Goal: Task Accomplishment & Management: Complete application form

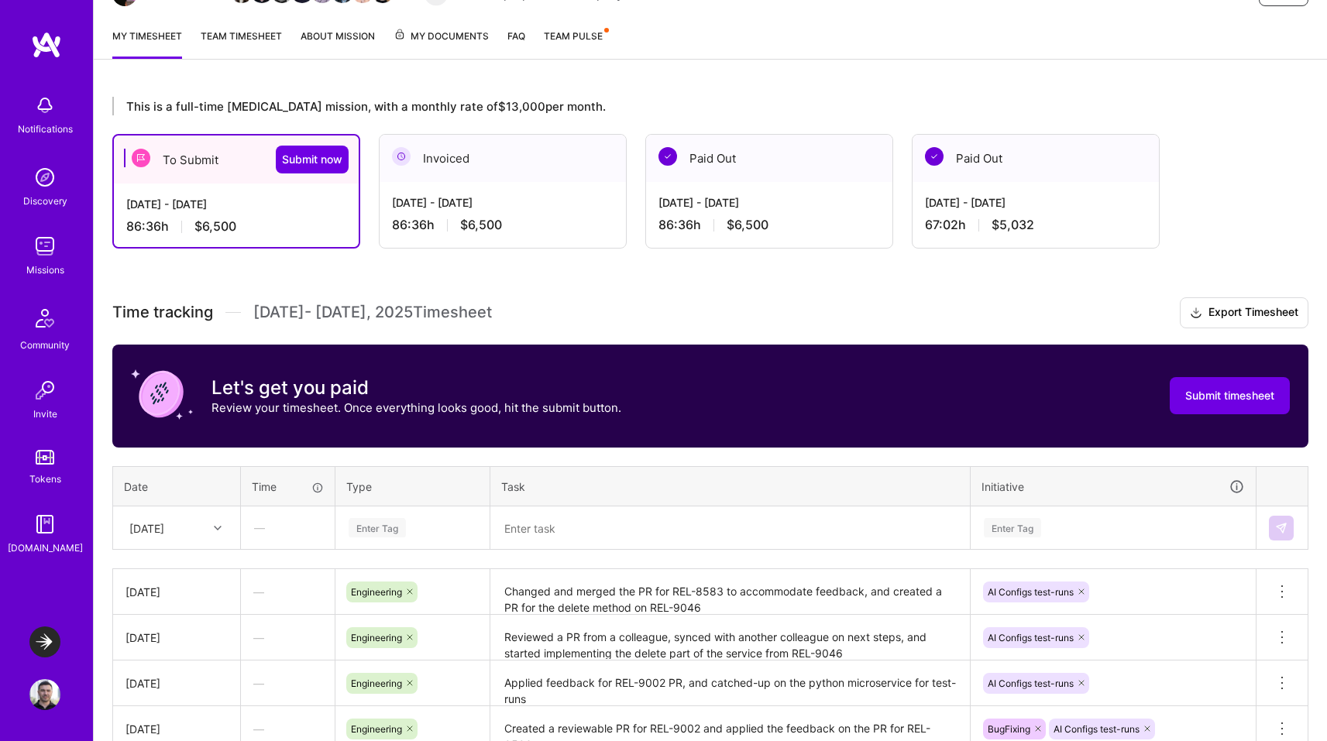
scroll to position [212, 0]
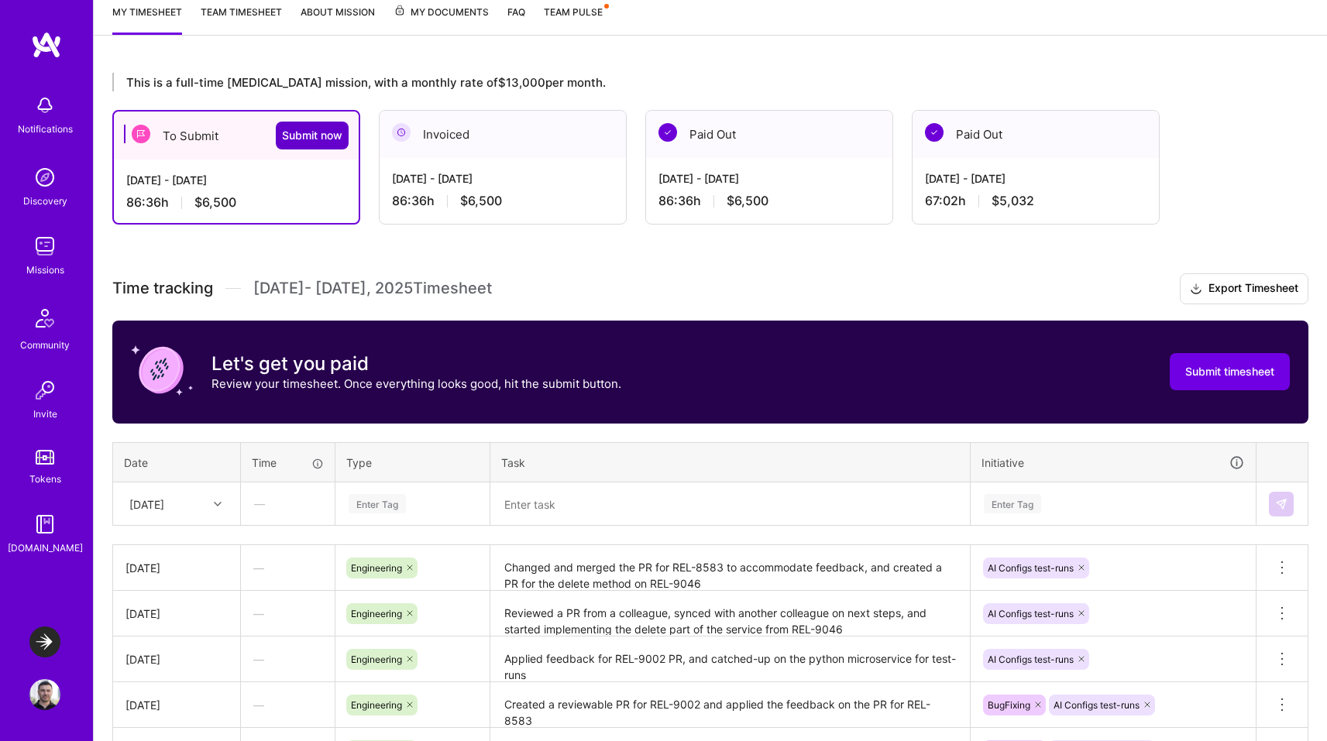
click at [305, 142] on span "Submit now" at bounding box center [312, 135] width 60 height 15
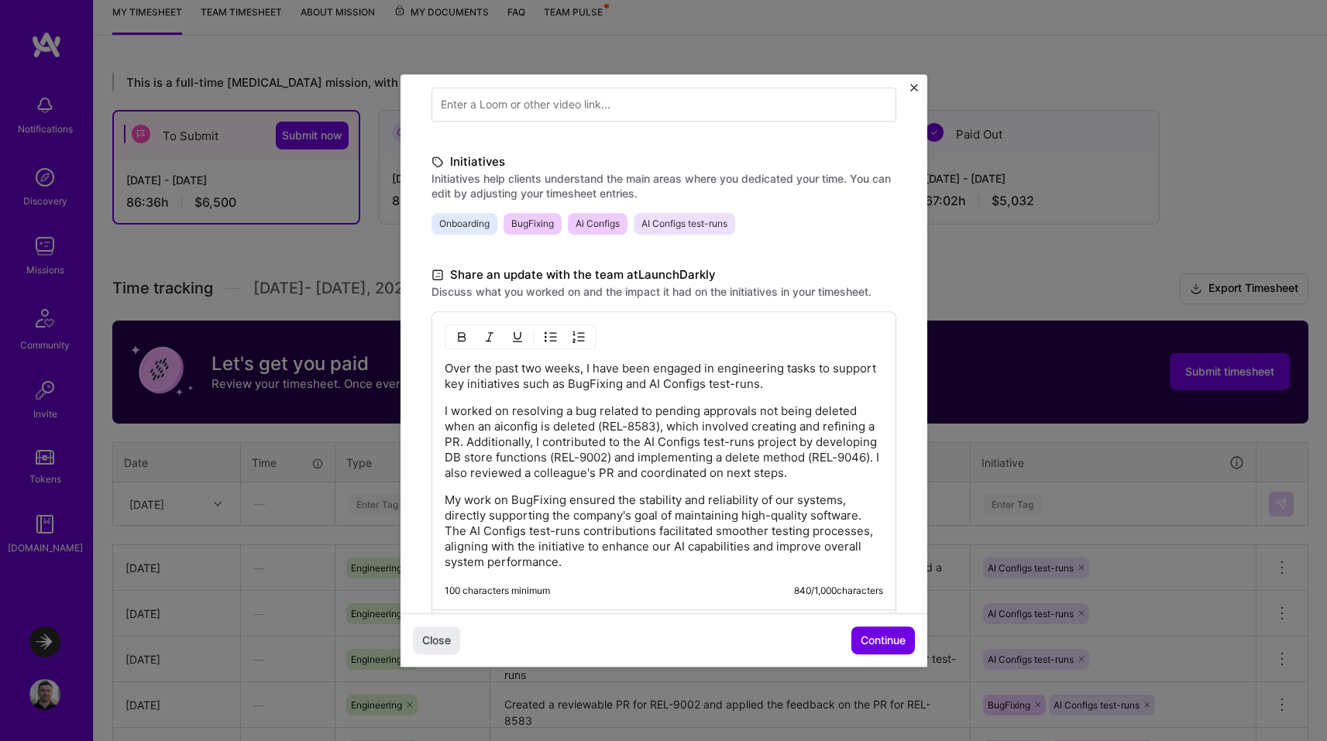
scroll to position [297, 0]
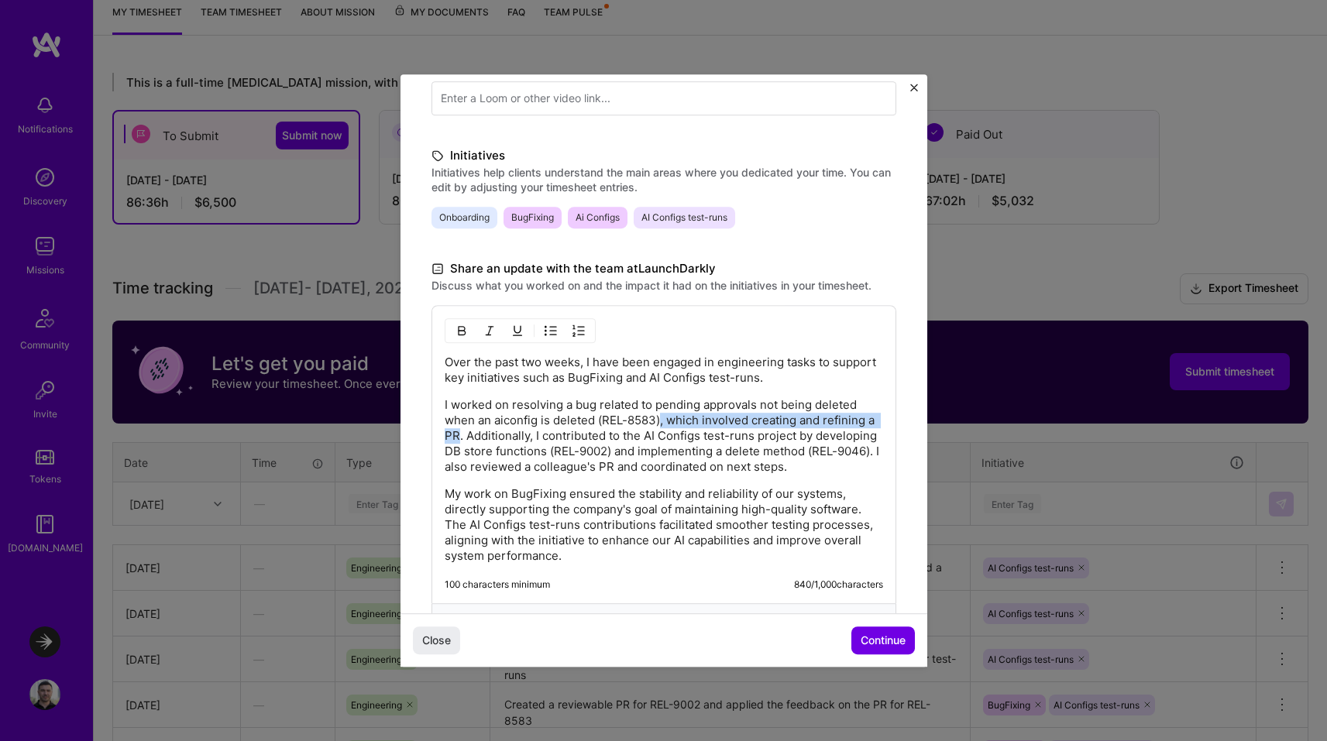
drag, startPoint x: 661, startPoint y: 421, endPoint x: 470, endPoint y: 439, distance: 192.2
click at [470, 439] on p "I worked on resolving a bug related to pending approvals not being deleted when…" at bounding box center [664, 435] width 438 height 77
click at [517, 486] on p "My work on BugFixing ensured the stability and reliability of our systems, dire…" at bounding box center [664, 524] width 438 height 77
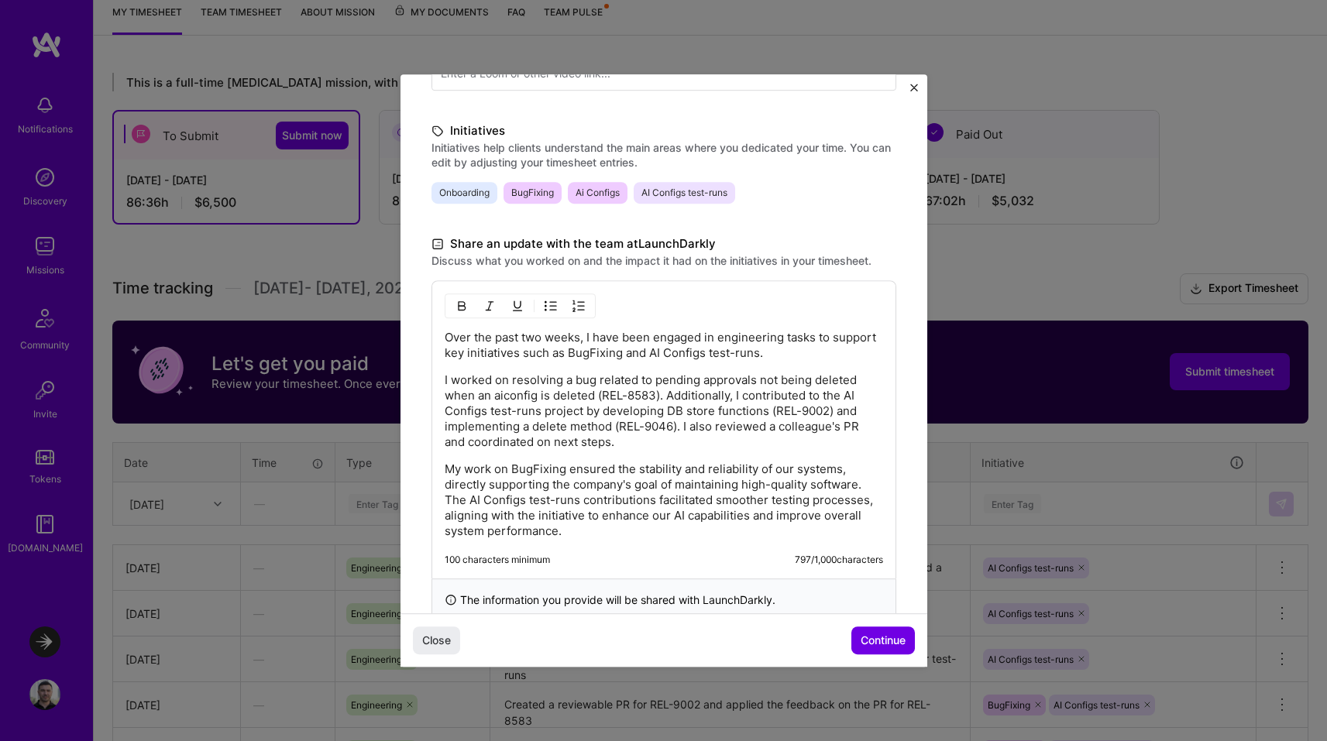
scroll to position [307, 0]
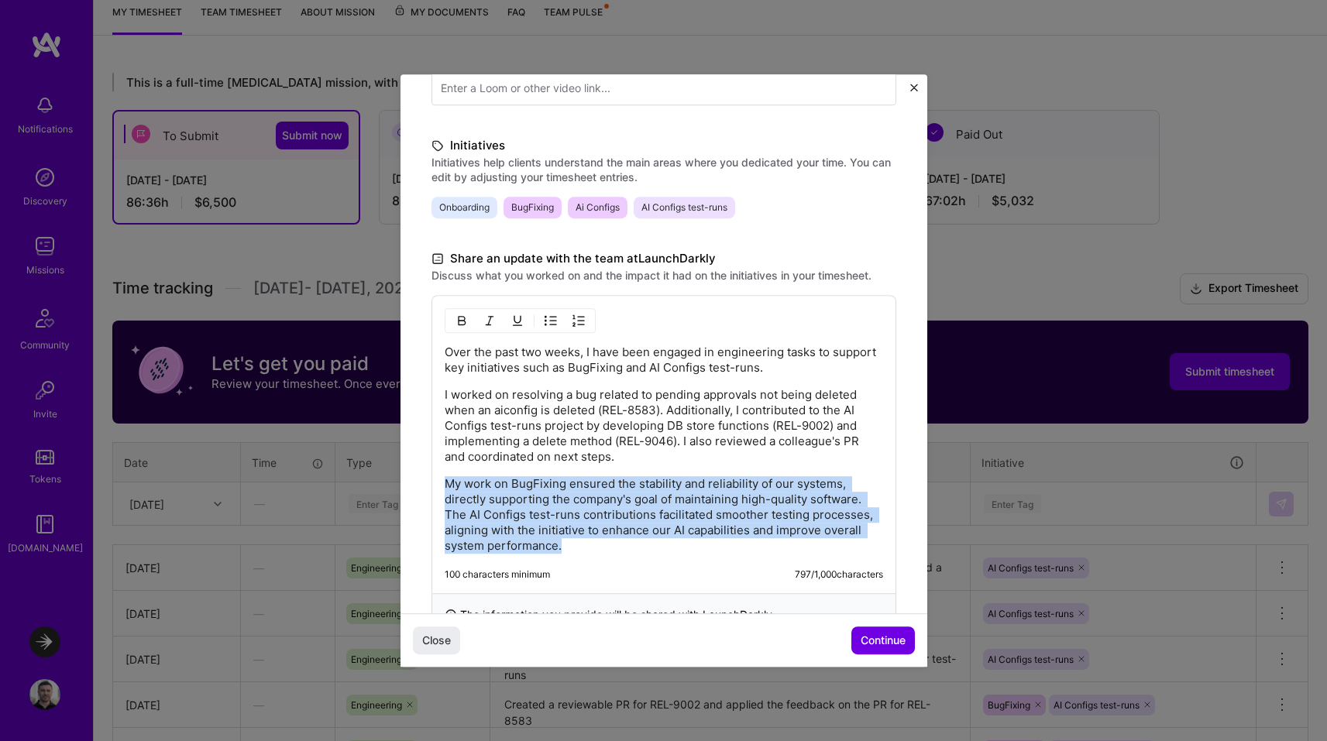
drag, startPoint x: 655, startPoint y: 546, endPoint x: 444, endPoint y: 482, distance: 221.0
click at [445, 482] on p "My work on BugFixing ensured the stability and reliability of our systems, dire…" at bounding box center [664, 514] width 438 height 77
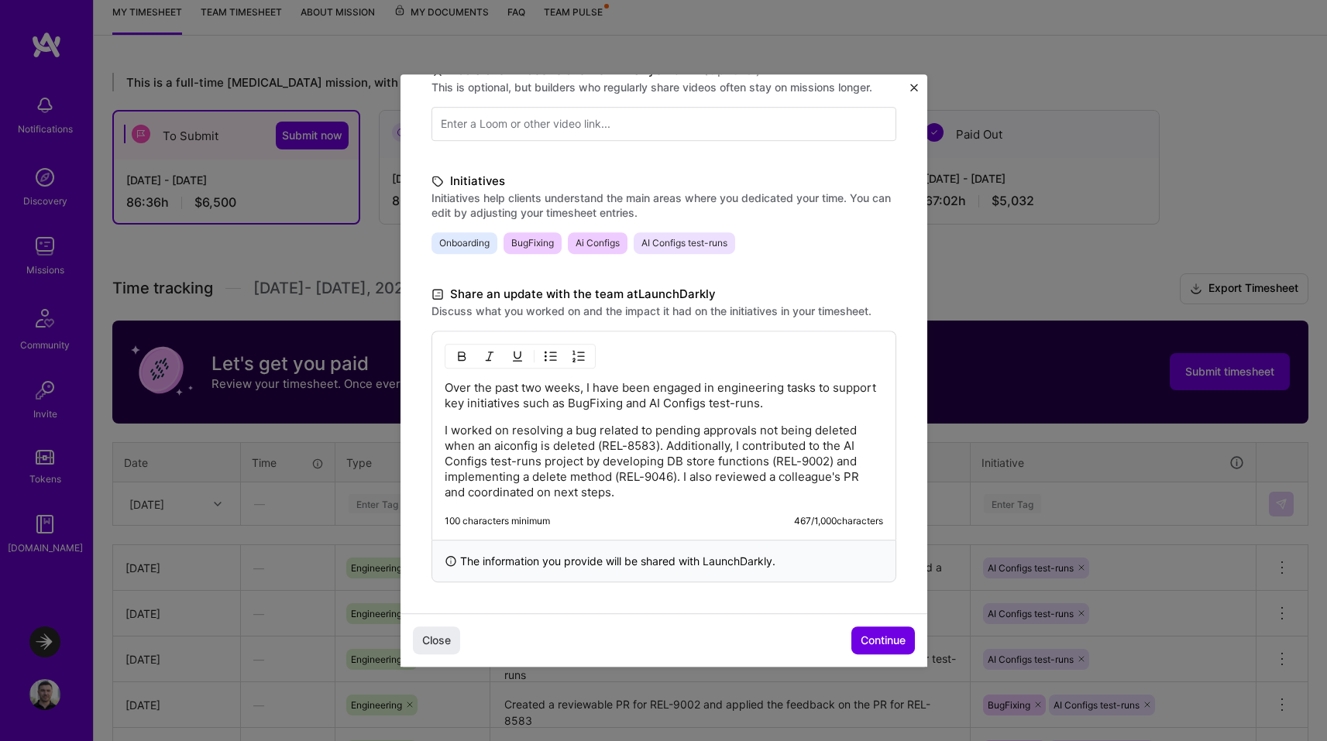
scroll to position [272, 0]
click at [735, 448] on p "I worked on resolving a bug related to pending approvals not being deleted when…" at bounding box center [664, 461] width 438 height 77
click at [876, 637] on span "Continue" at bounding box center [882, 640] width 45 height 15
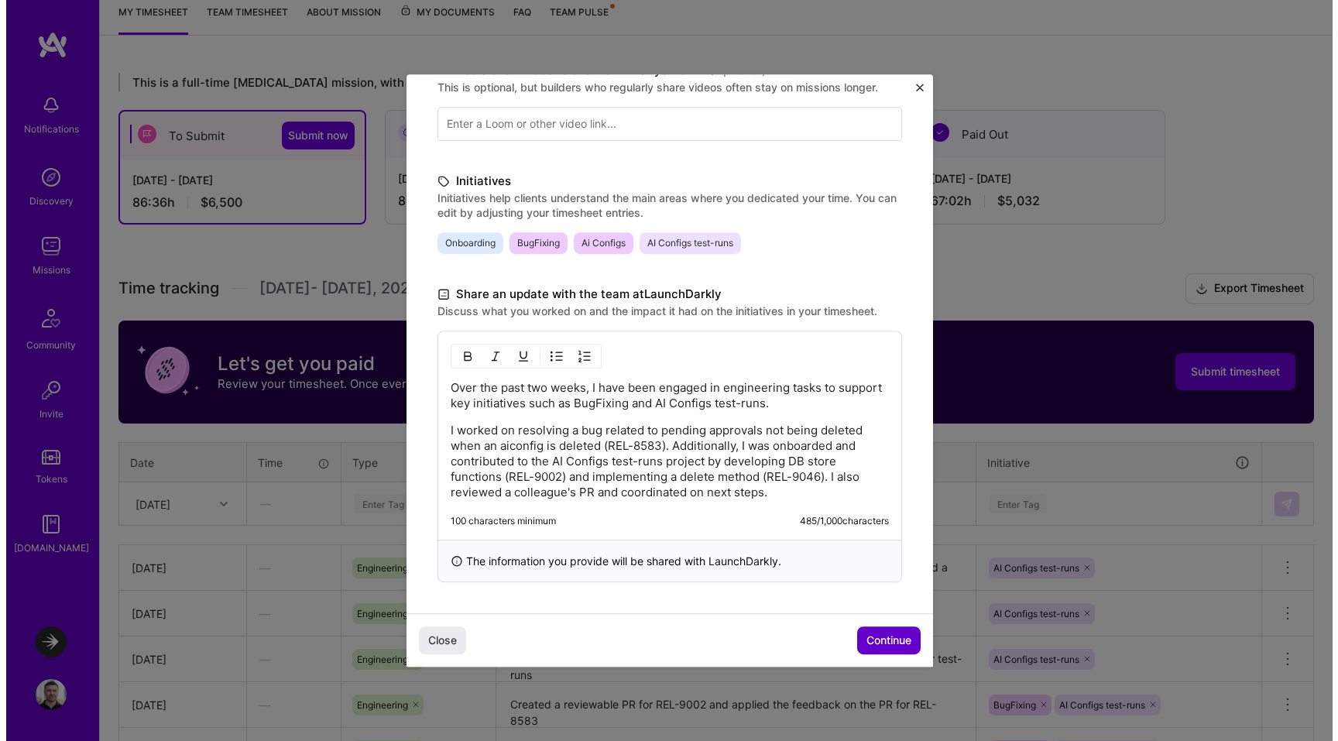
scroll to position [64, 0]
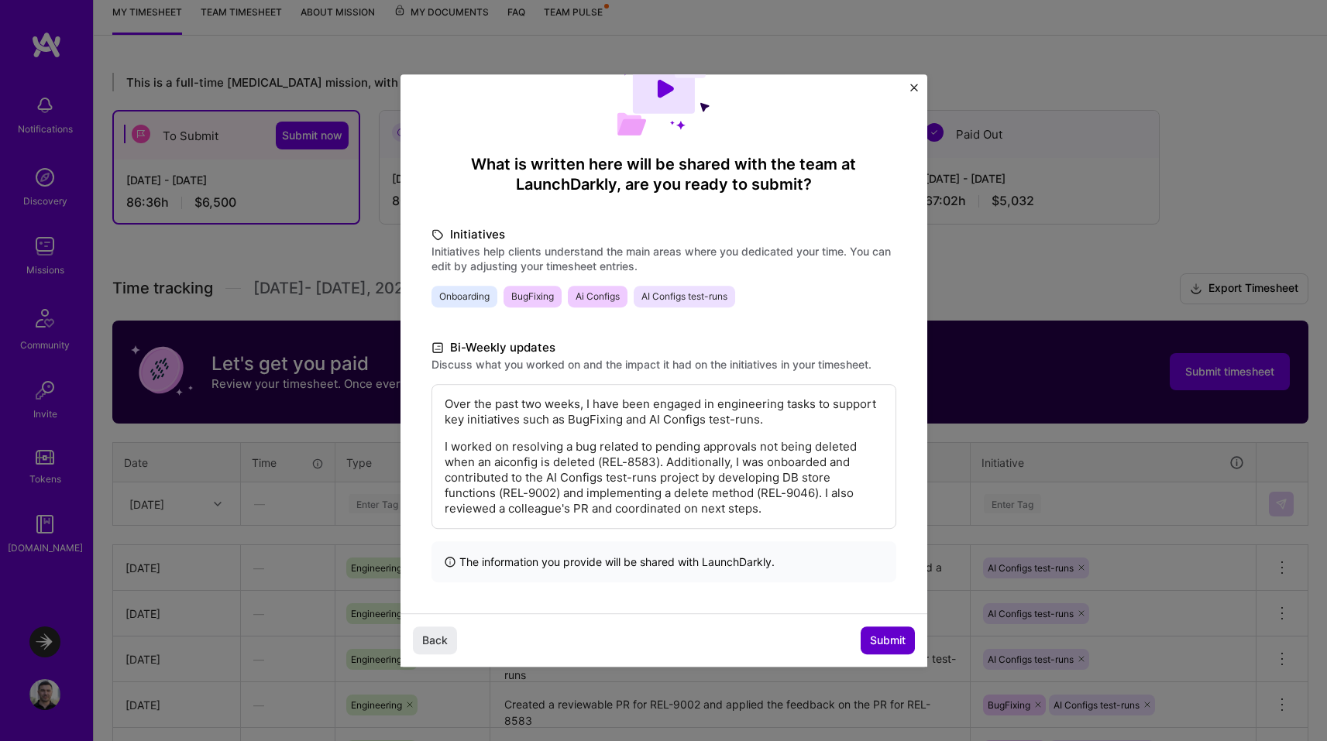
click at [883, 631] on button "Submit" at bounding box center [887, 641] width 54 height 28
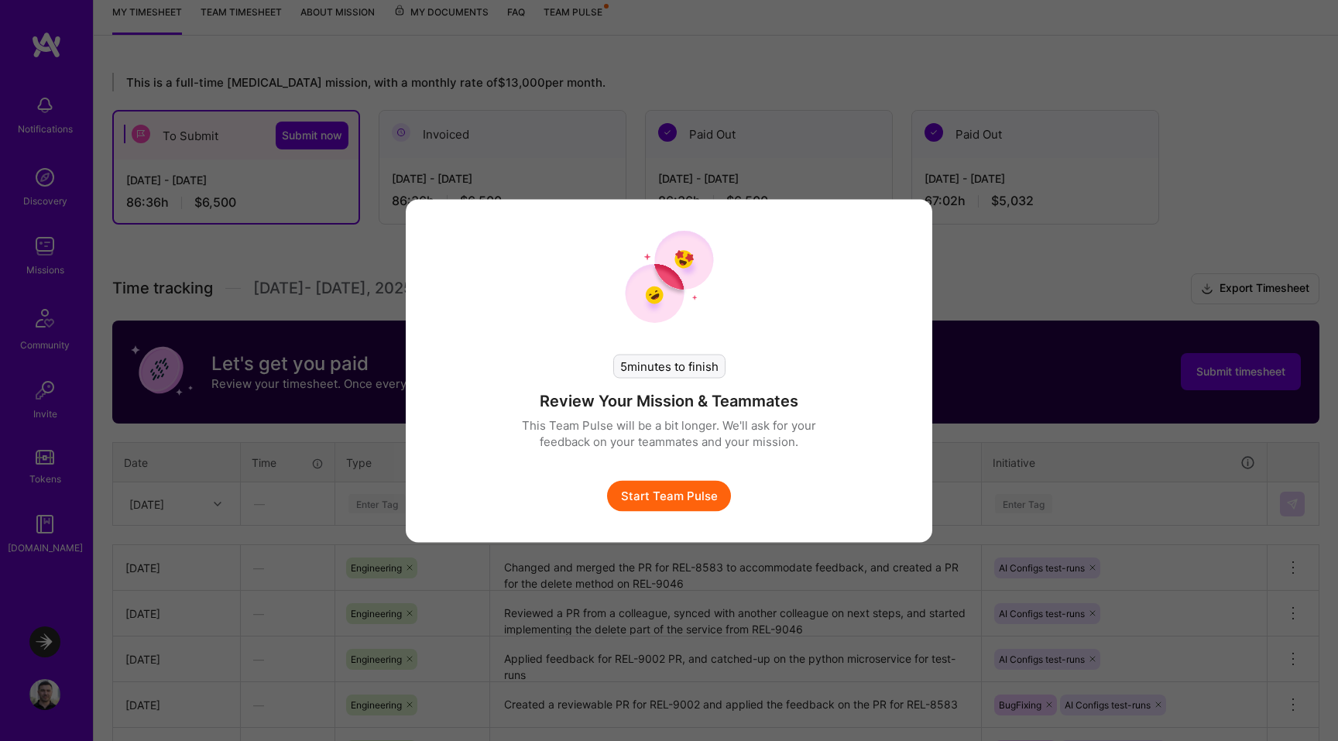
click at [691, 492] on button "Start Team Pulse" at bounding box center [669, 495] width 124 height 31
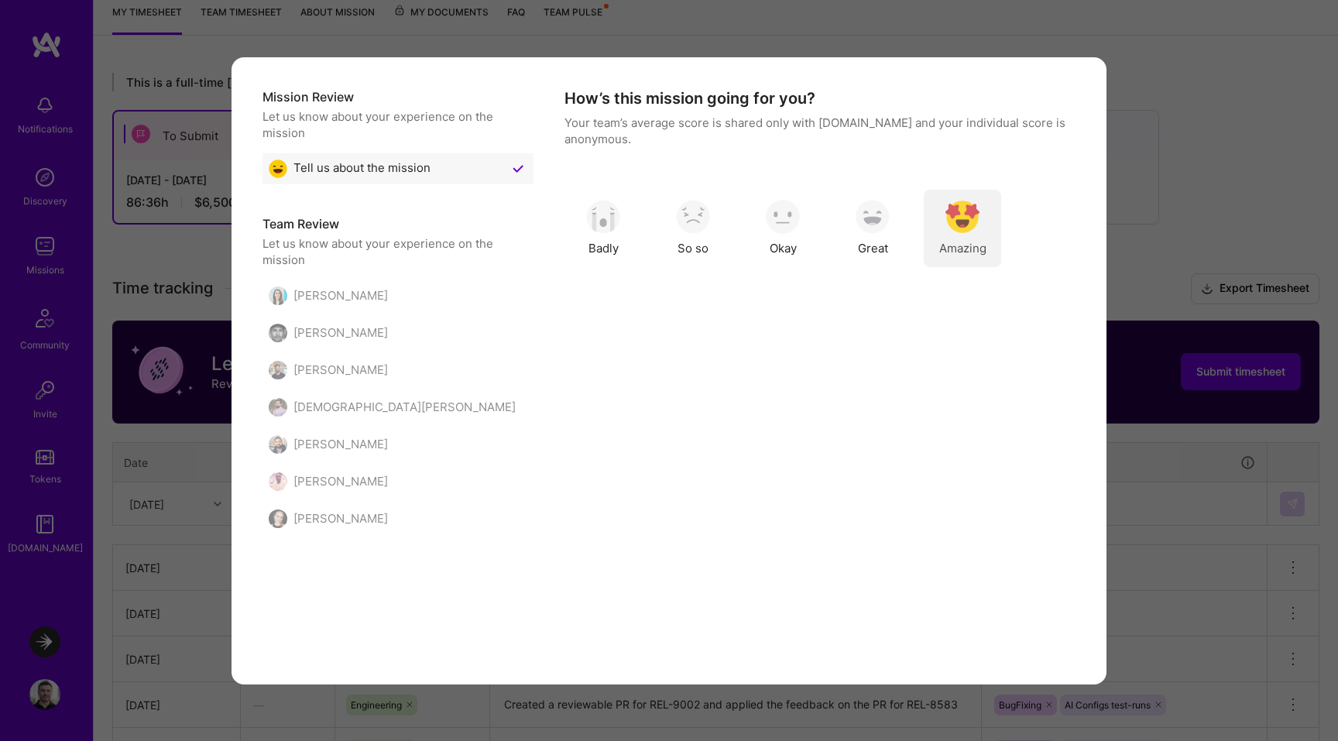
click at [952, 224] on img "modal" at bounding box center [963, 217] width 34 height 34
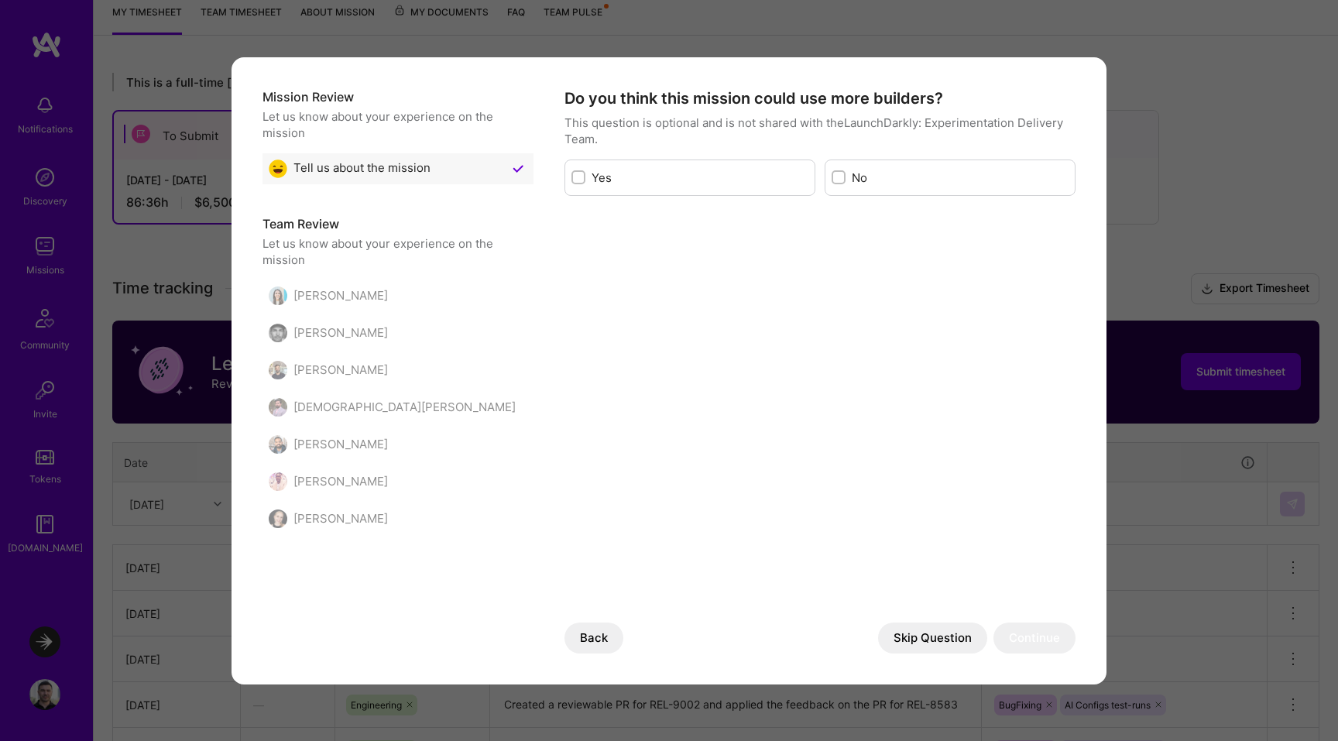
click at [586, 177] on div "Yes" at bounding box center [690, 178] width 251 height 36
click at [579, 178] on input "modal" at bounding box center [580, 178] width 11 height 11
checkbox input "true"
click at [1042, 627] on button "Continue" at bounding box center [1035, 638] width 82 height 31
click at [941, 164] on div "Select roles" at bounding box center [776, 159] width 422 height 31
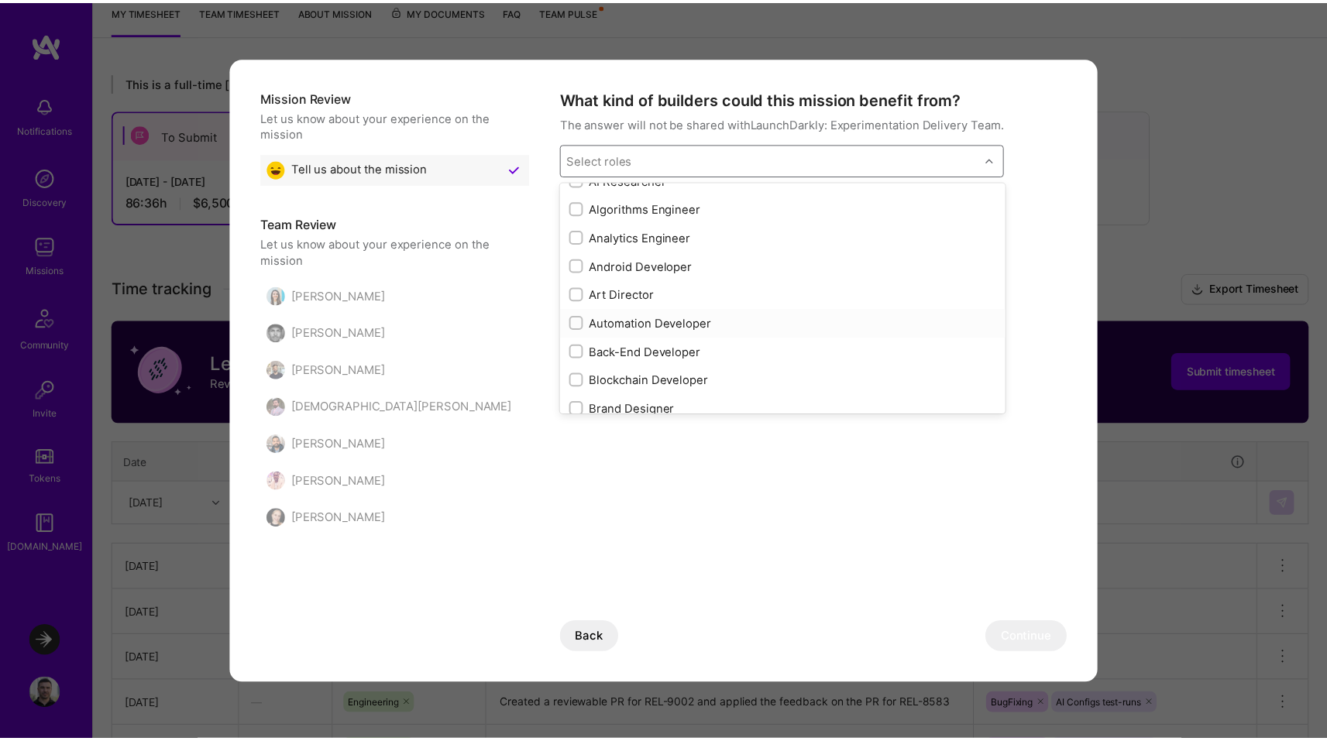
scroll to position [108, 0]
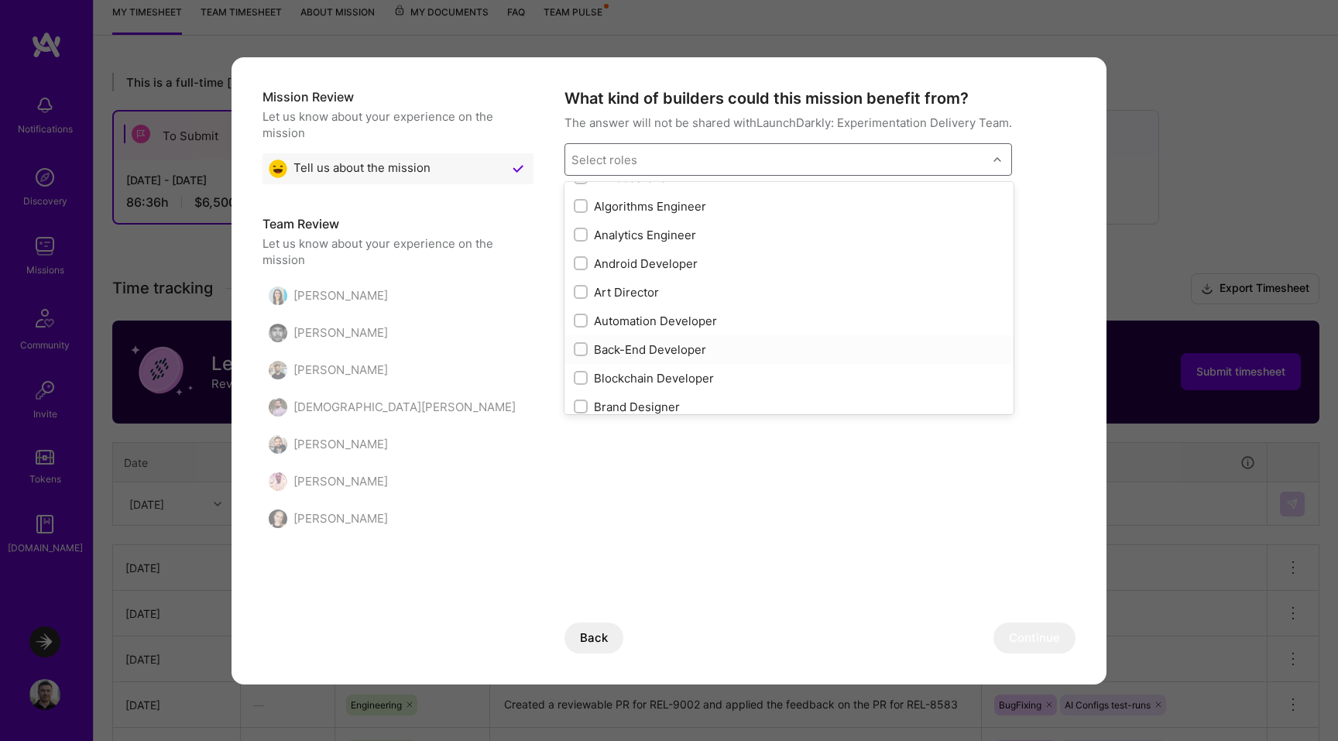
click at [682, 348] on div "Back-End Developer" at bounding box center [789, 350] width 431 height 16
checkbox input "true"
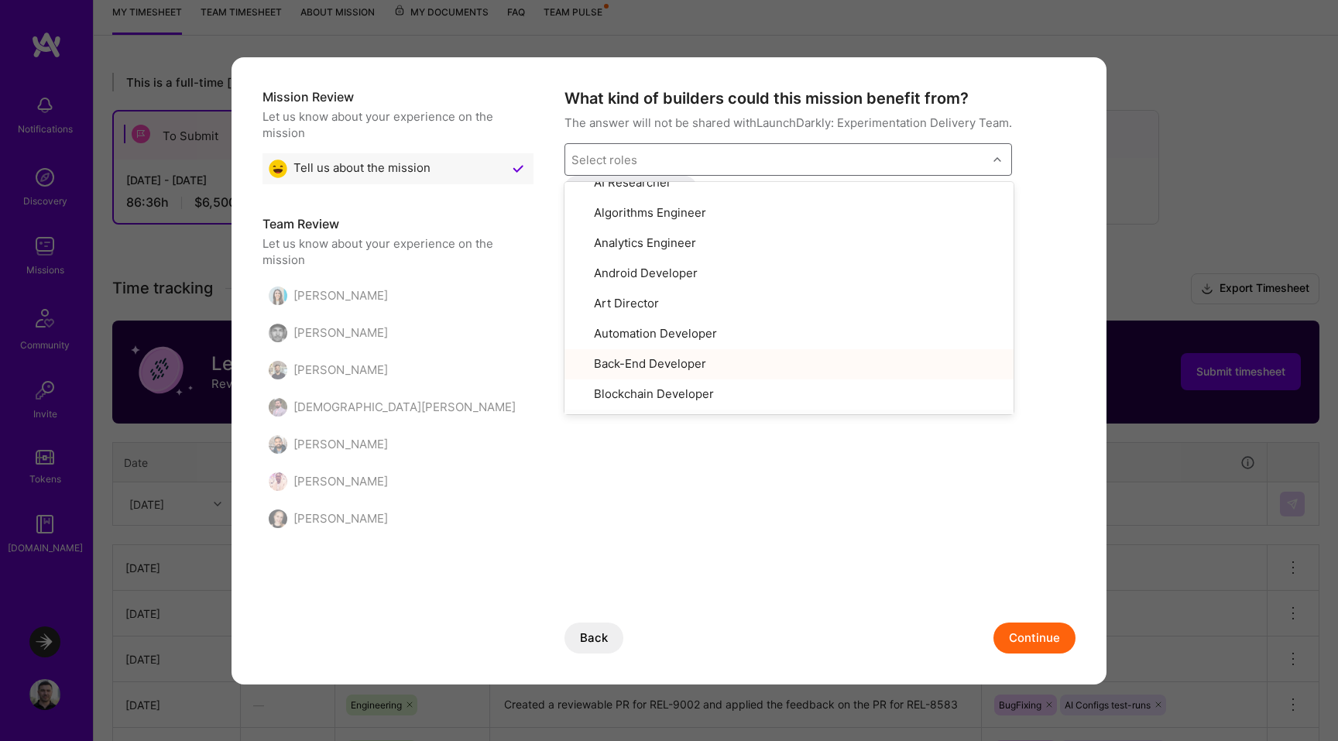
click at [1022, 578] on div "What kind of builders could this mission benefit from? The answer will not be s…" at bounding box center [820, 370] width 511 height 565
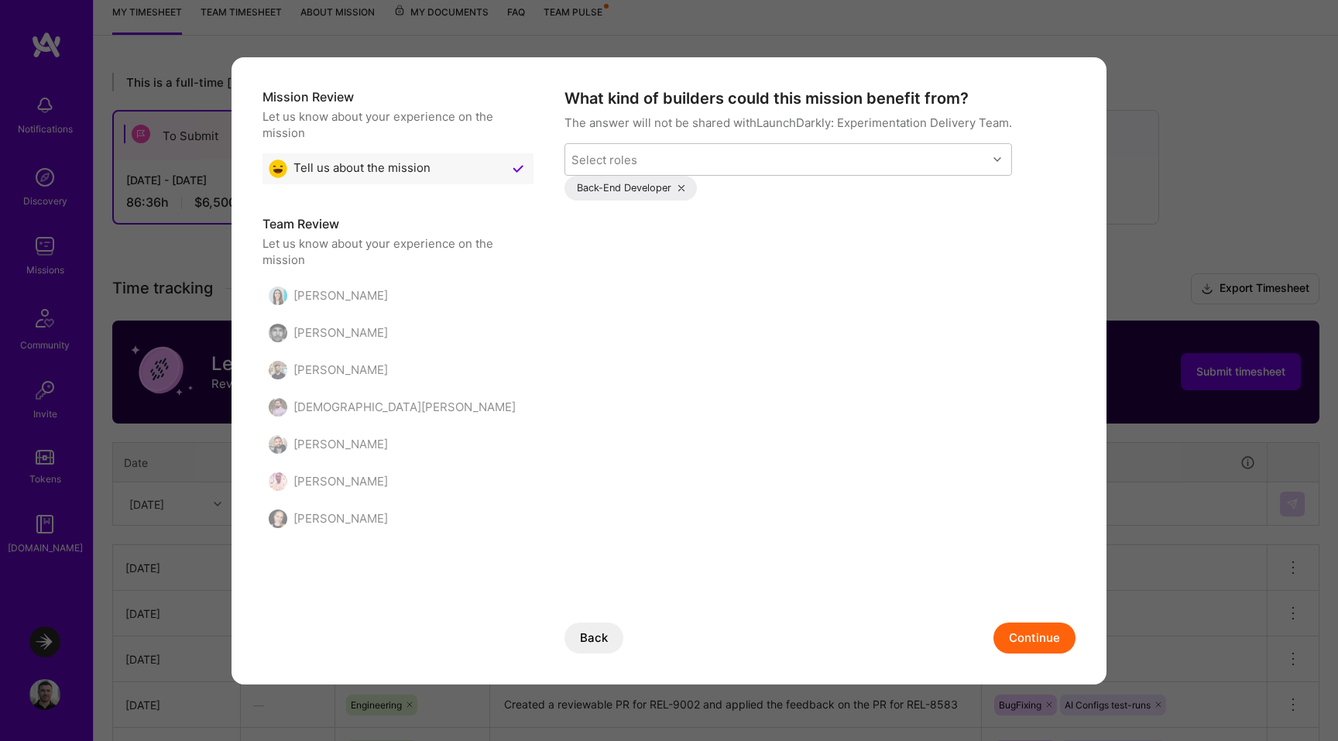
click at [583, 640] on button "Back" at bounding box center [594, 638] width 59 height 31
click at [905, 634] on button "Skip Question" at bounding box center [932, 638] width 109 height 31
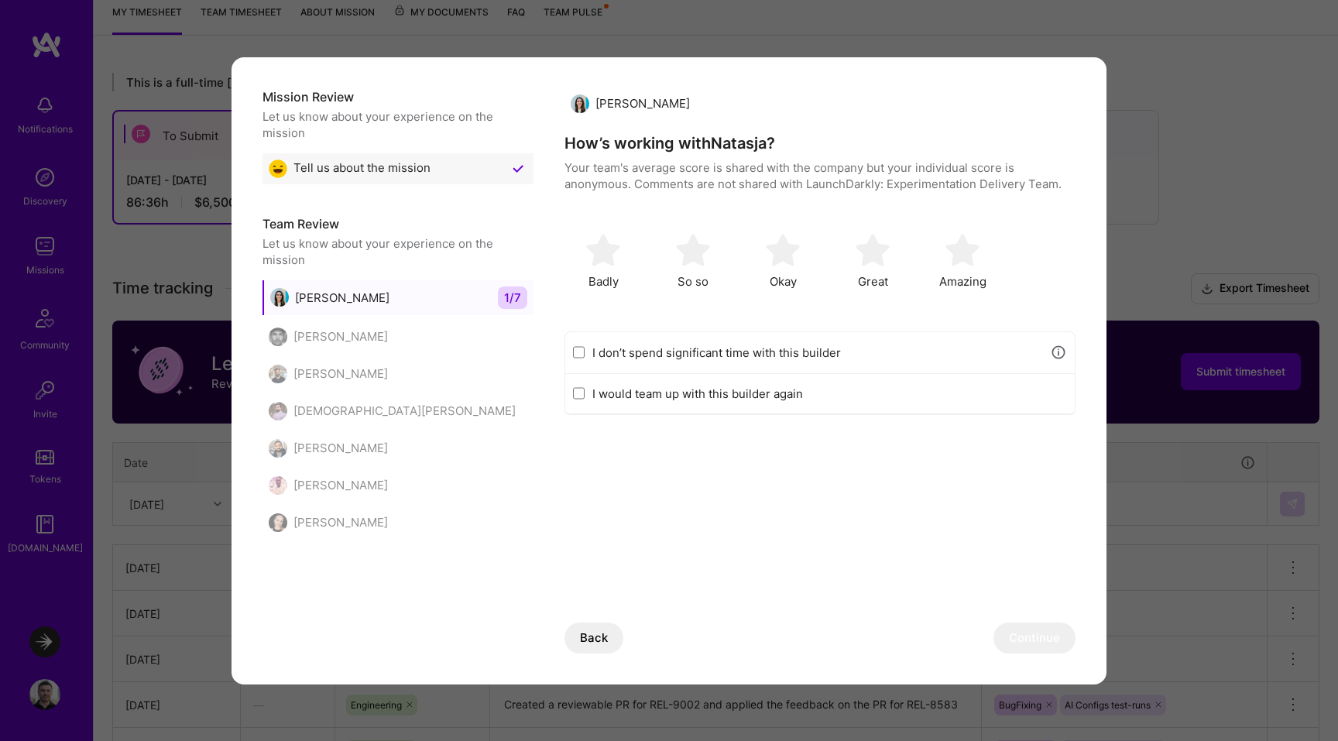
click at [692, 352] on label "I don’t spend significant time with this builder" at bounding box center [818, 353] width 450 height 16
click at [585, 352] on input "I don’t spend significant time with this builder" at bounding box center [579, 352] width 12 height 12
checkbox input "true"
click at [678, 392] on label "I would team up with this builder again" at bounding box center [830, 394] width 475 height 16
click at [585, 392] on input "I would team up with this builder again" at bounding box center [579, 393] width 12 height 12
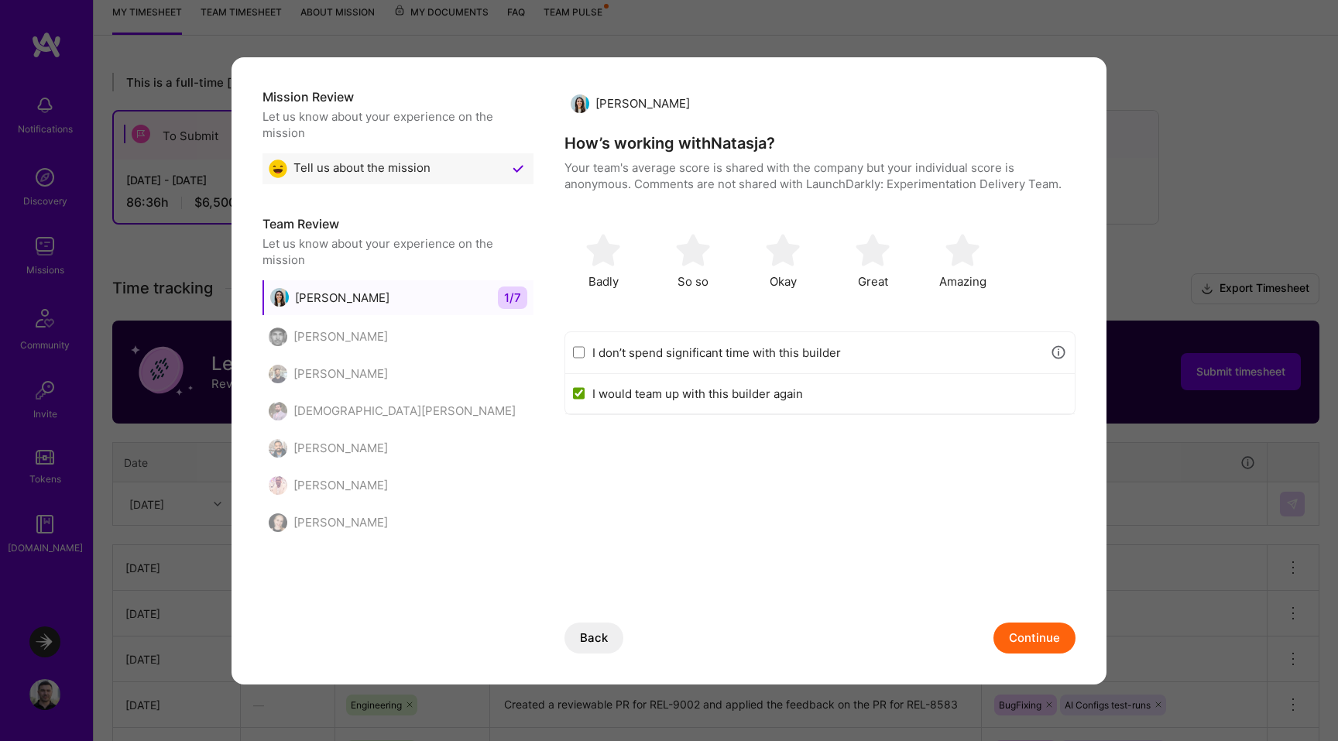
checkbox input "true"
click at [761, 352] on label "I don’t spend significant time with this builder" at bounding box center [818, 353] width 450 height 16
click at [585, 352] on input "I don’t spend significant time with this builder" at bounding box center [579, 352] width 12 height 12
checkbox input "true"
checkbox input "false"
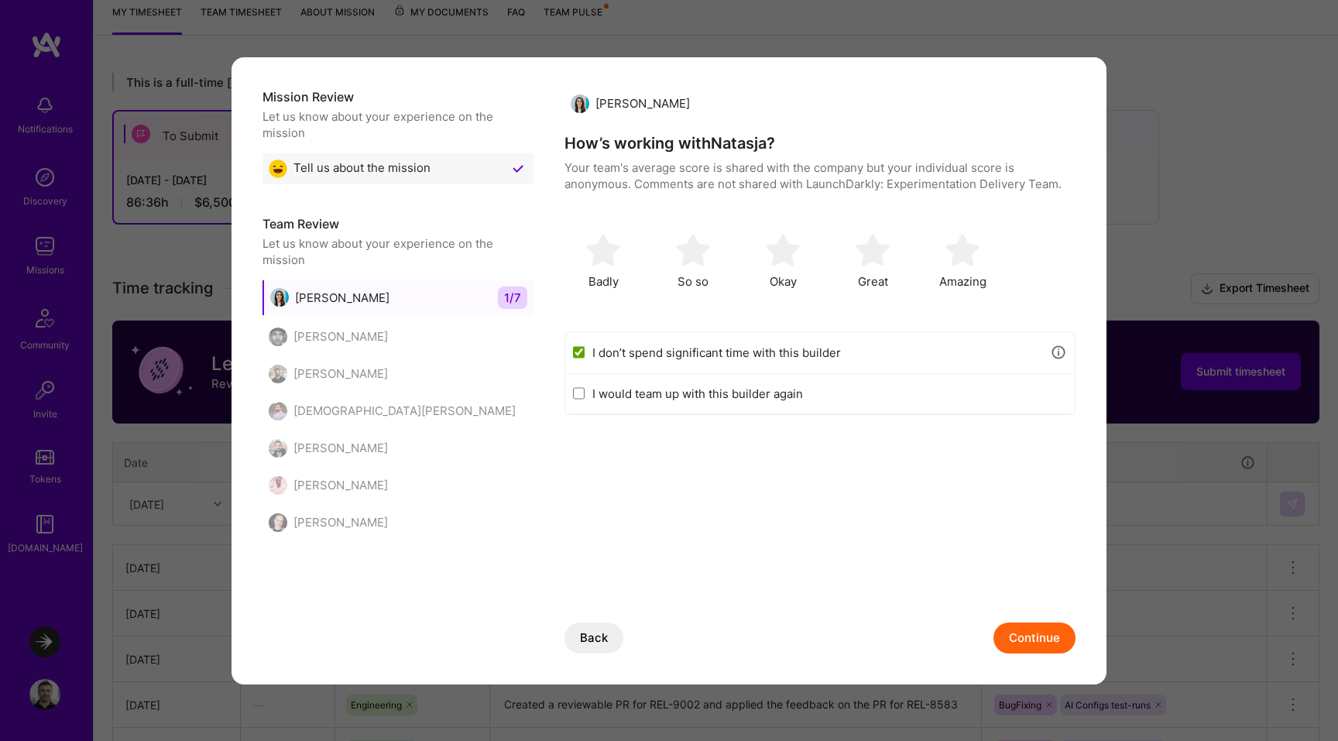
click at [1036, 638] on button "Continue" at bounding box center [1035, 638] width 82 height 31
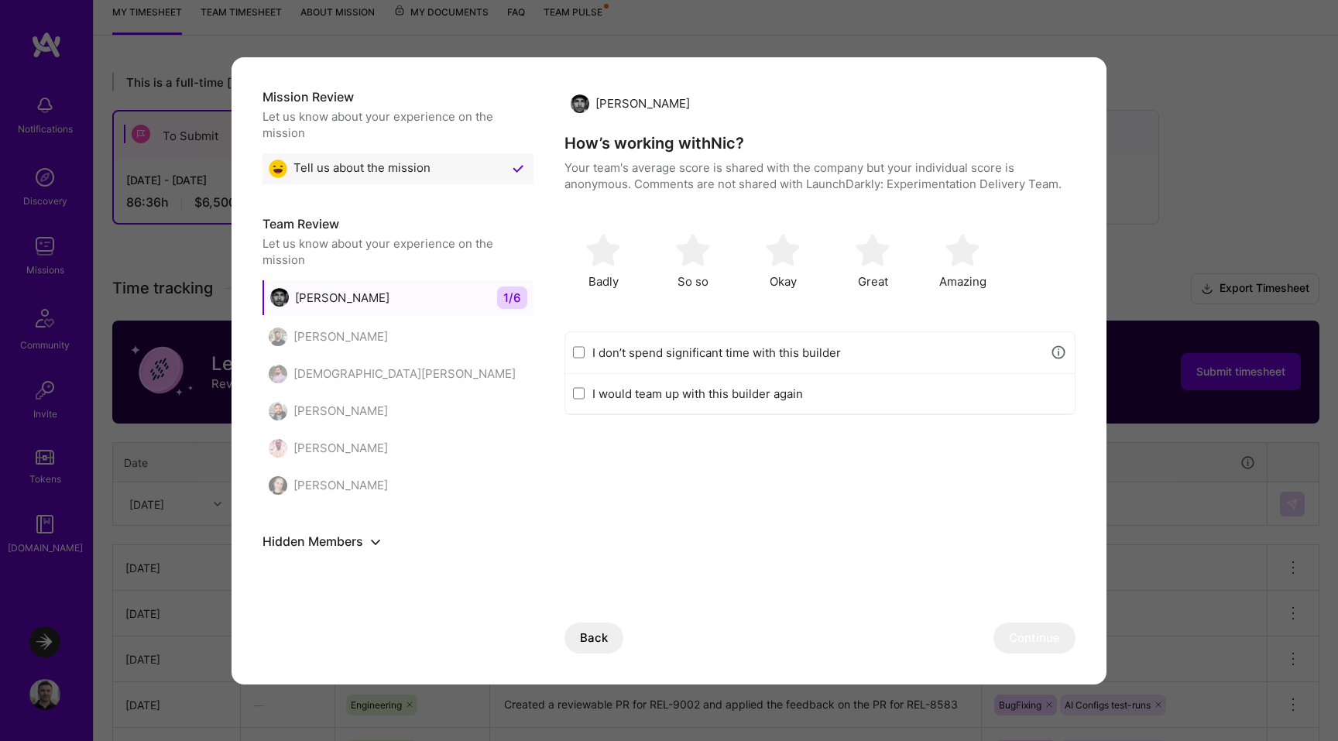
click at [785, 350] on label "I don’t spend significant time with this builder" at bounding box center [818, 353] width 450 height 16
click at [585, 350] on input "I don’t spend significant time with this builder" at bounding box center [579, 352] width 12 height 12
click at [1048, 635] on button "Continue" at bounding box center [1035, 638] width 82 height 31
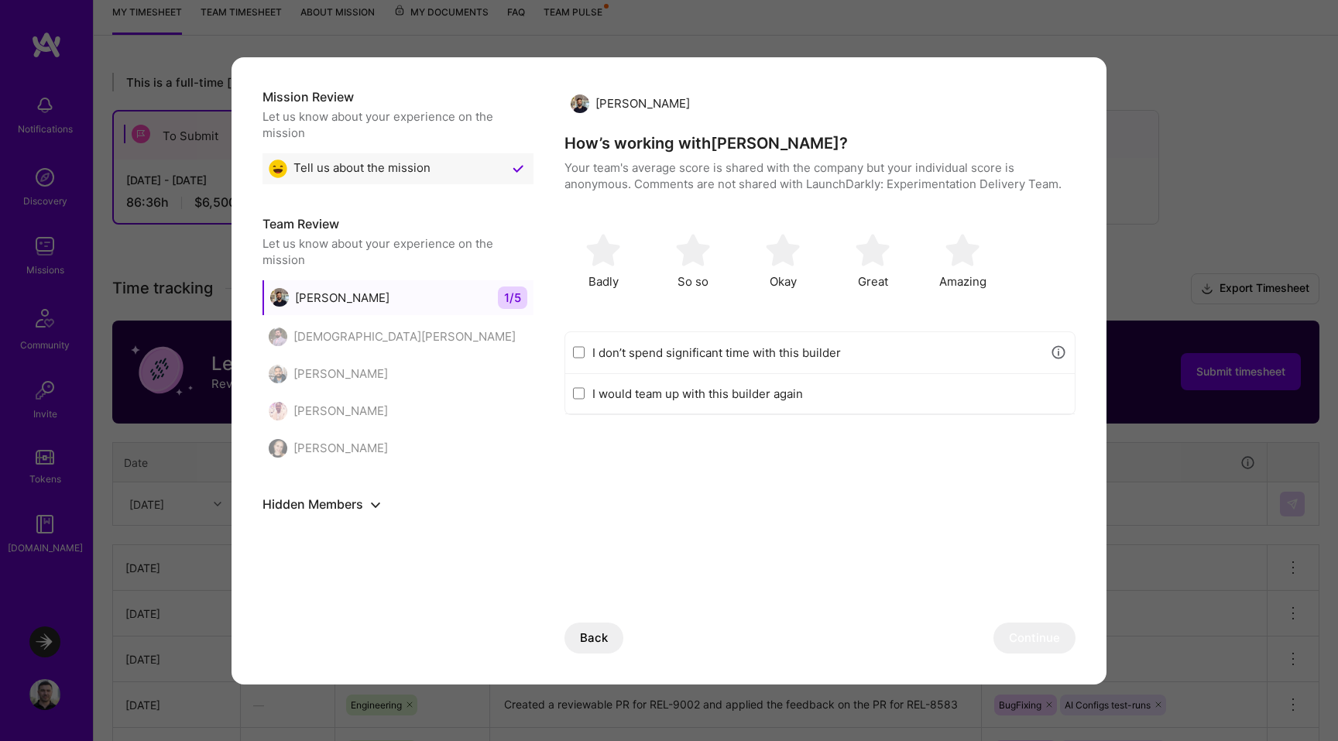
click at [749, 354] on label "I don’t spend significant time with this builder" at bounding box center [818, 353] width 450 height 16
click at [585, 354] on input "I don’t spend significant time with this builder" at bounding box center [579, 352] width 12 height 12
click at [1045, 641] on button "Continue" at bounding box center [1035, 638] width 82 height 31
checkbox input "false"
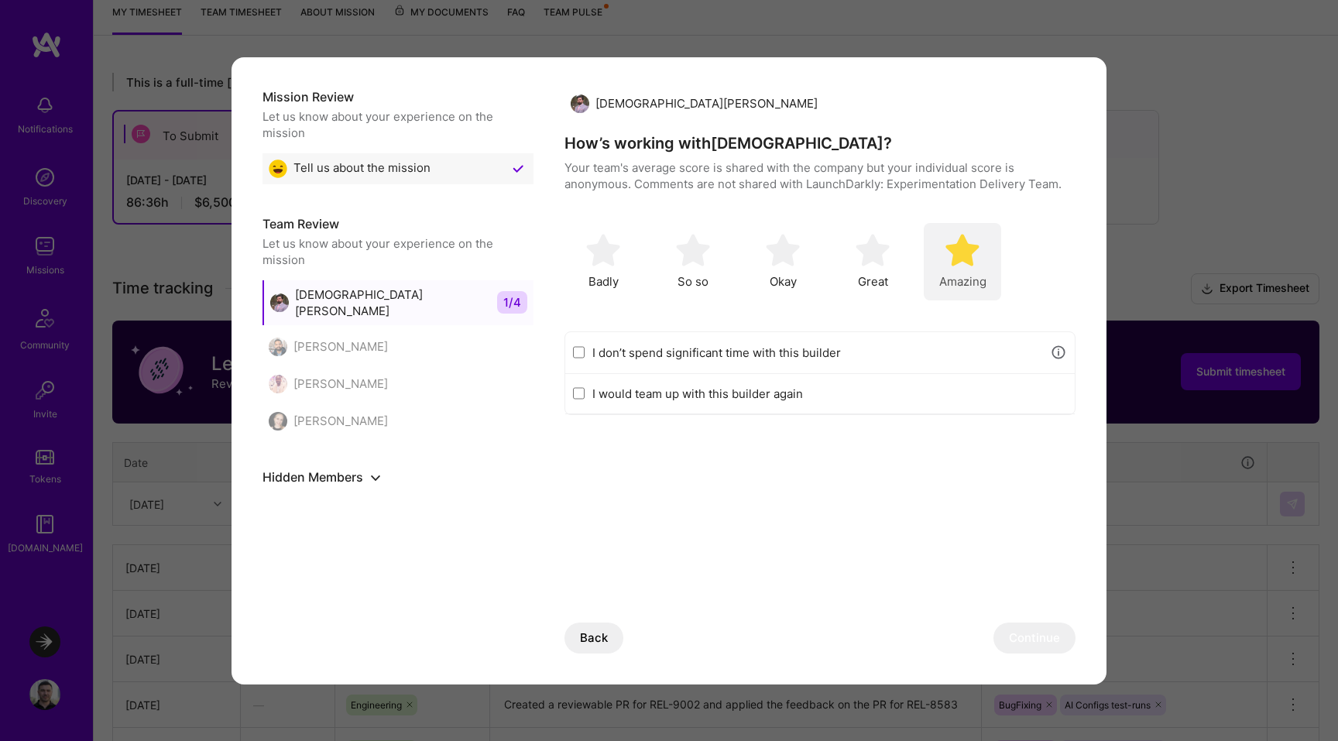
click at [957, 259] on img "modal" at bounding box center [963, 250] width 34 height 34
click at [720, 396] on label "I would team up with this builder again" at bounding box center [830, 394] width 475 height 16
click at [585, 396] on input "I would team up with this builder again" at bounding box center [579, 393] width 12 height 12
checkbox input "true"
click at [1042, 638] on button "Continue" at bounding box center [1035, 638] width 82 height 31
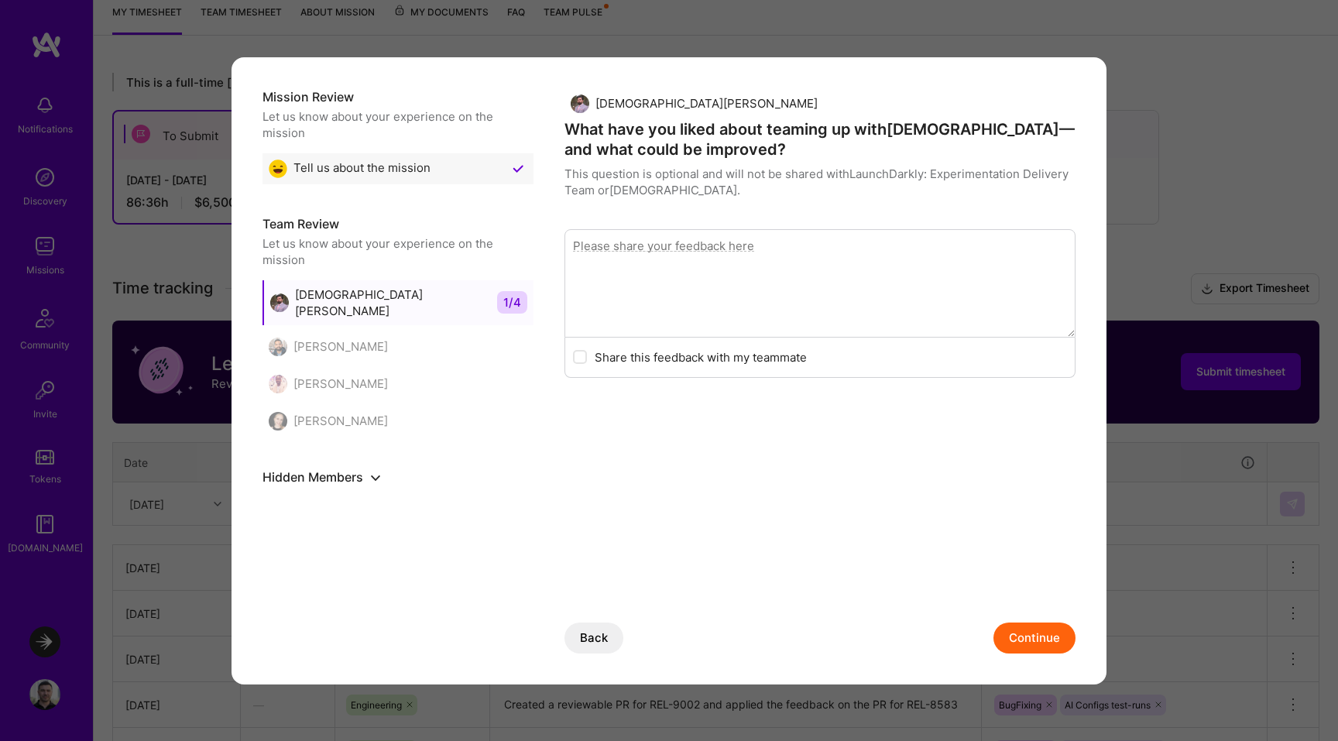
click at [1024, 634] on button "Continue" at bounding box center [1035, 638] width 82 height 31
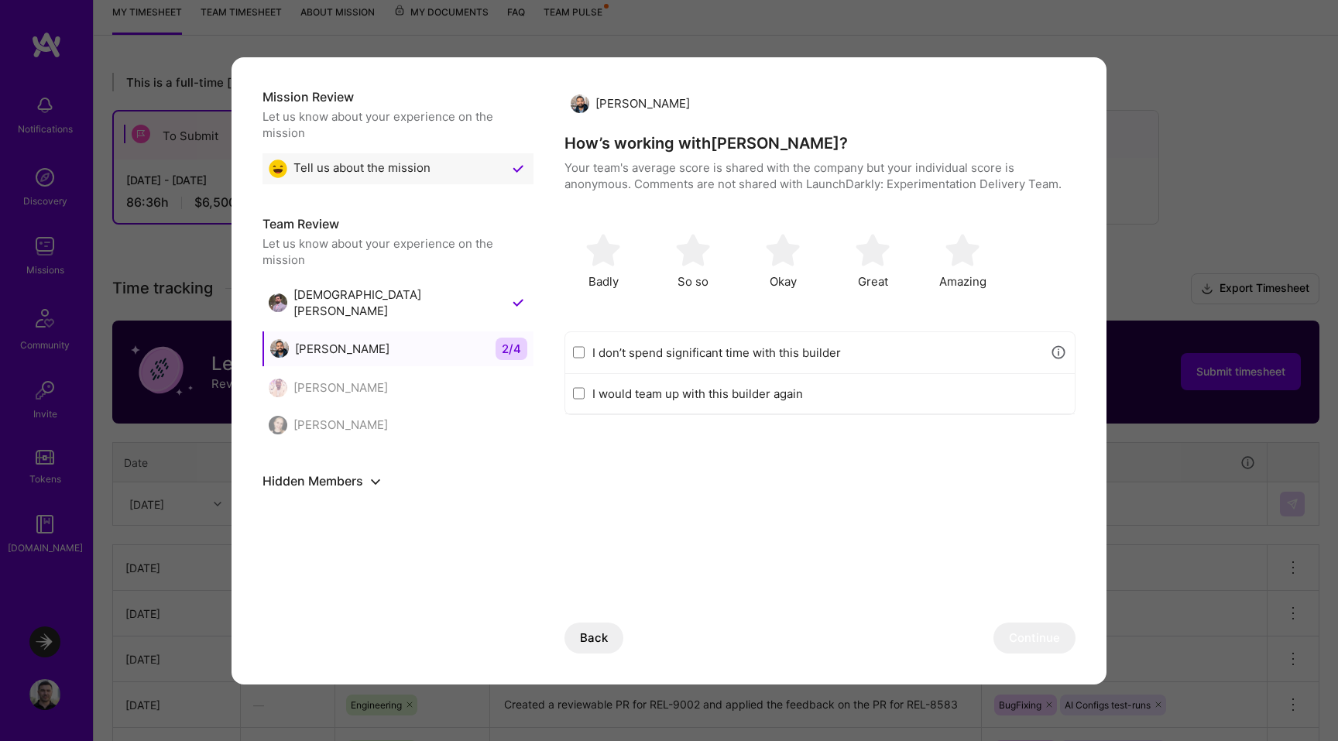
drag, startPoint x: 730, startPoint y: 352, endPoint x: 739, endPoint y: 353, distance: 9.4
click at [730, 352] on label "I don’t spend significant time with this builder" at bounding box center [818, 353] width 450 height 16
click at [585, 352] on input "I don’t spend significant time with this builder" at bounding box center [579, 352] width 12 height 12
click at [1018, 638] on button "Continue" at bounding box center [1035, 638] width 82 height 31
drag, startPoint x: 738, startPoint y: 352, endPoint x: 744, endPoint y: 359, distance: 8.8
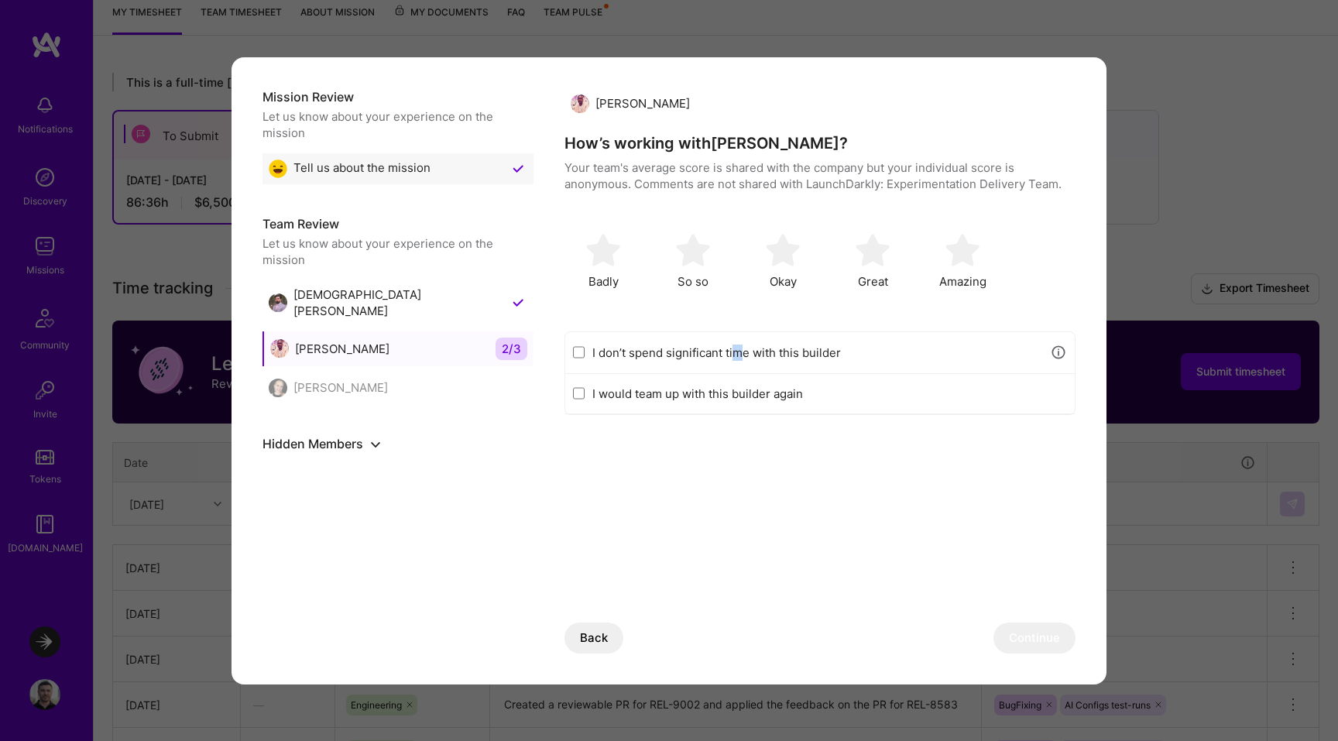
click at [738, 352] on label "I don’t spend significant time with this builder" at bounding box center [818, 353] width 450 height 16
click at [585, 351] on div "I don’t spend significant time with this builder" at bounding box center [820, 353] width 510 height 42
click at [580, 352] on input "I don’t spend significant time with this builder" at bounding box center [579, 352] width 12 height 12
click at [1065, 637] on button "Continue" at bounding box center [1035, 638] width 82 height 31
click at [578, 352] on input "I don’t spend significant time with this builder" at bounding box center [579, 352] width 12 height 12
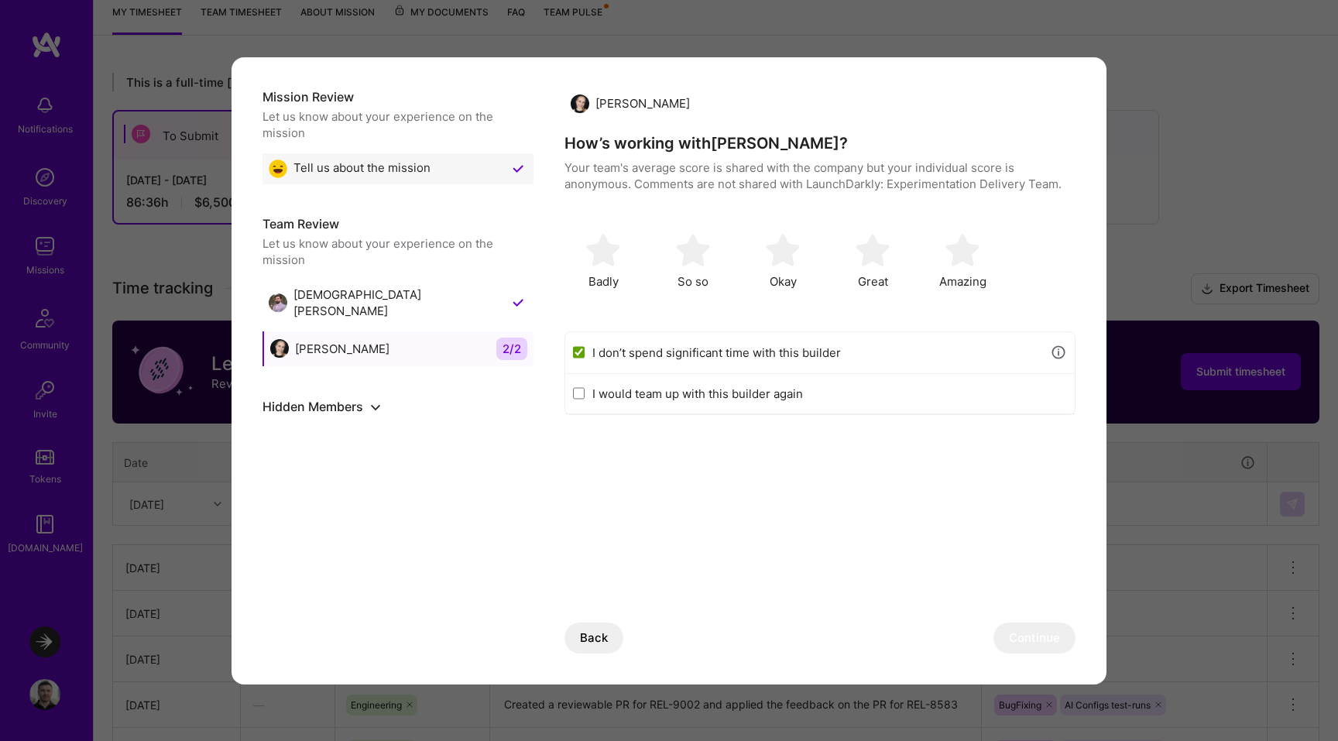
checkbox input "true"
click at [1039, 641] on button "Continue" at bounding box center [1035, 638] width 82 height 31
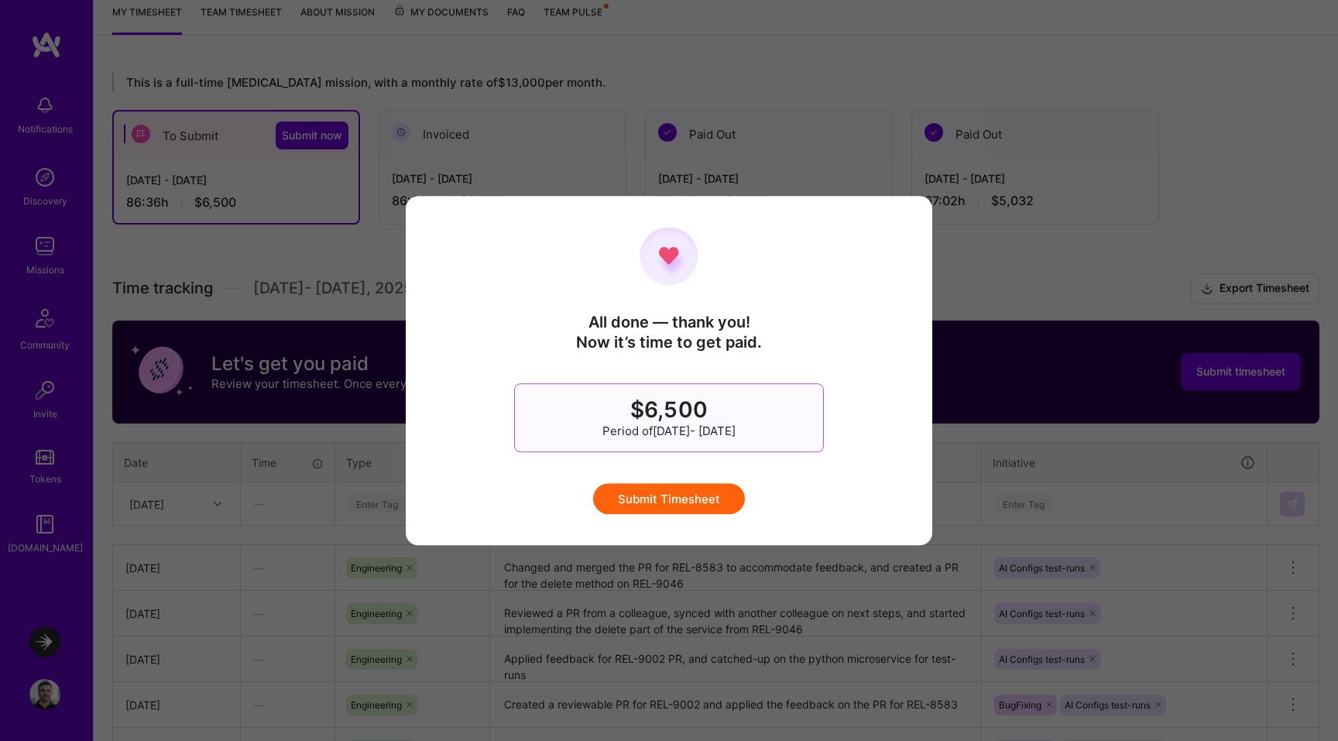
click at [674, 501] on button "Submit Timesheet" at bounding box center [669, 498] width 152 height 31
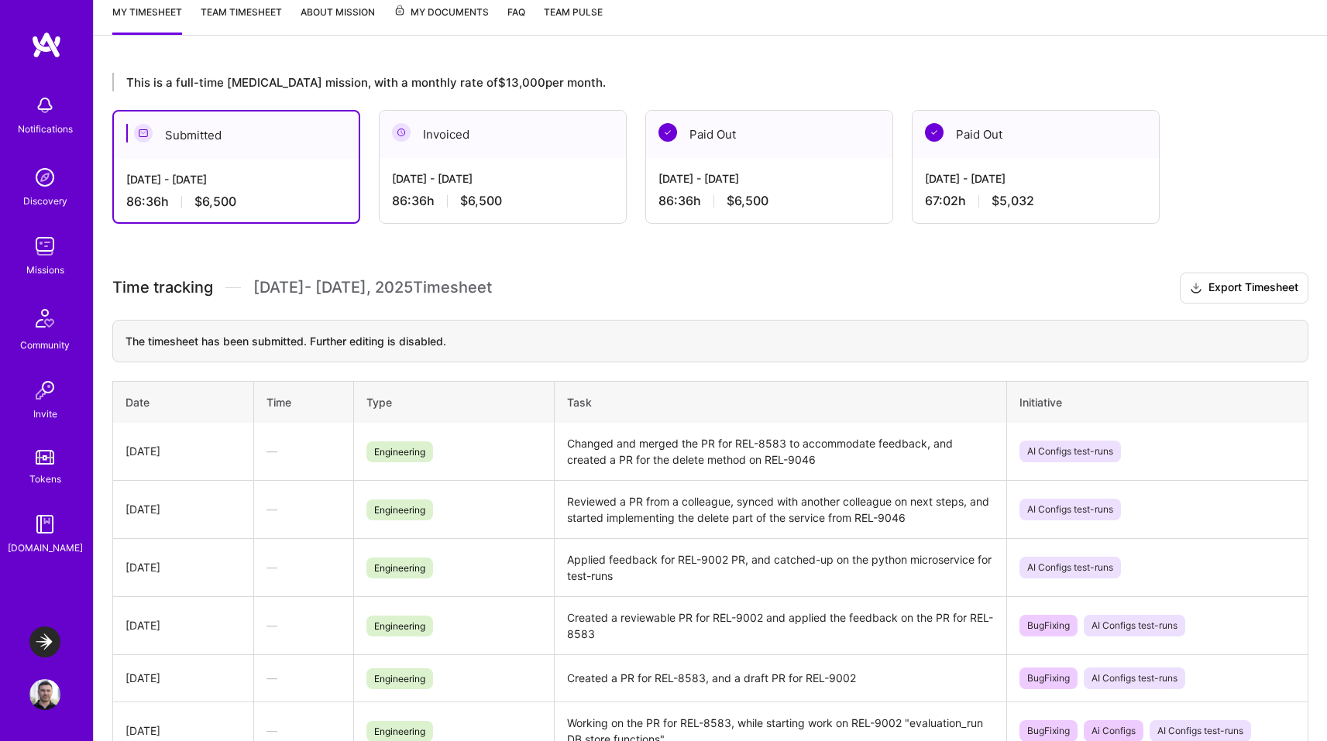
click at [899, 260] on div "This is a full-time [MEDICAL_DATA] mission, with a monthly rate of $13,000 per …" at bounding box center [710, 597] width 1233 height 1087
